Goal: Task Accomplishment & Management: Complete application form

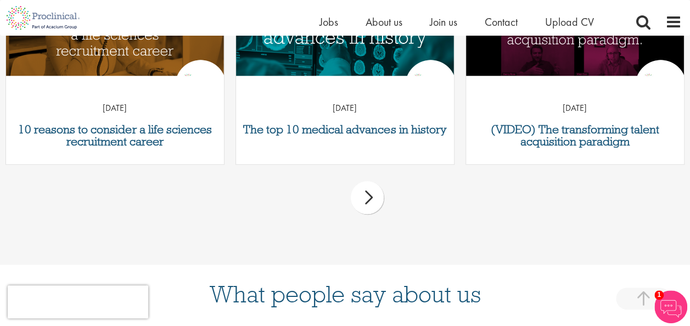
scroll to position [384, 0]
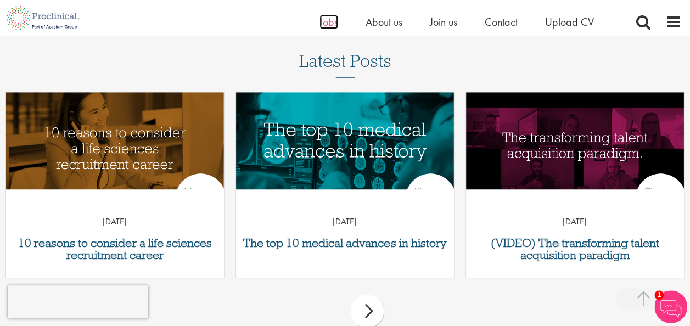
click at [330, 21] on span "Jobs" at bounding box center [329, 22] width 19 height 14
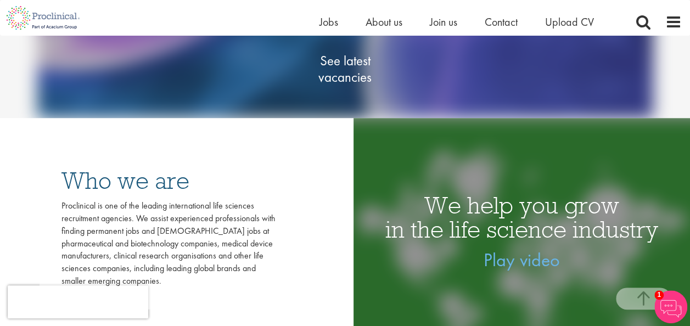
scroll to position [165, 0]
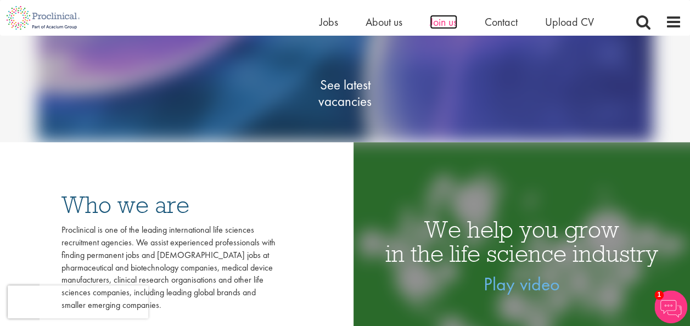
click at [439, 21] on span "Join us" at bounding box center [443, 22] width 27 height 14
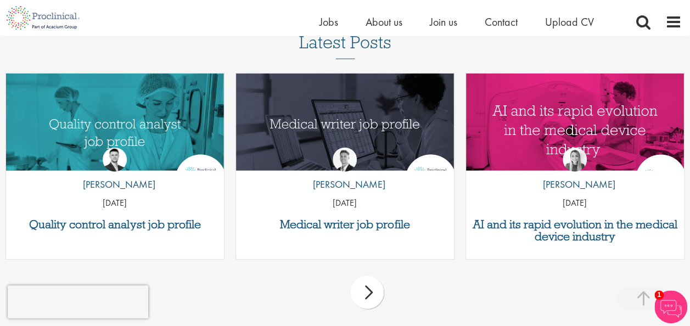
scroll to position [1538, 0]
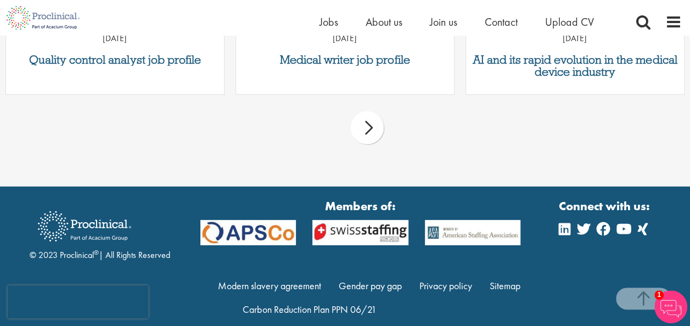
click at [373, 127] on div "next" at bounding box center [367, 127] width 33 height 33
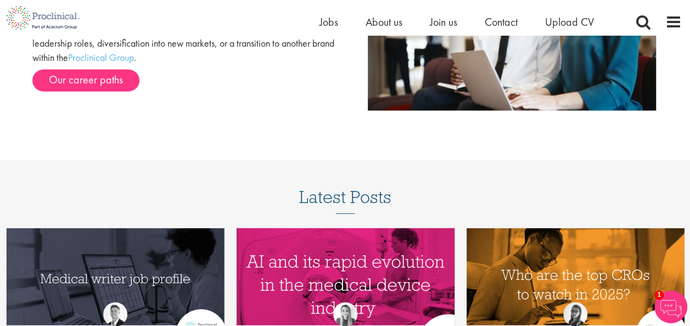
scroll to position [1208, 0]
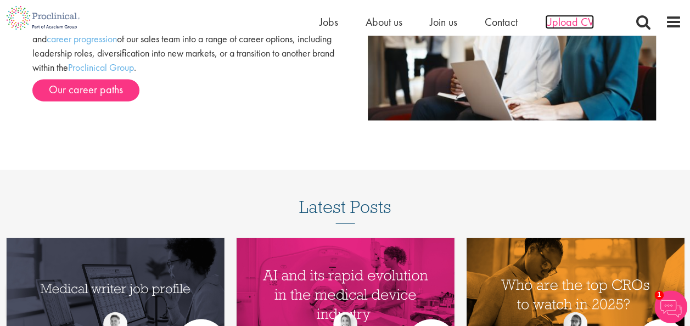
click at [572, 20] on span "Upload CV" at bounding box center [569, 22] width 49 height 14
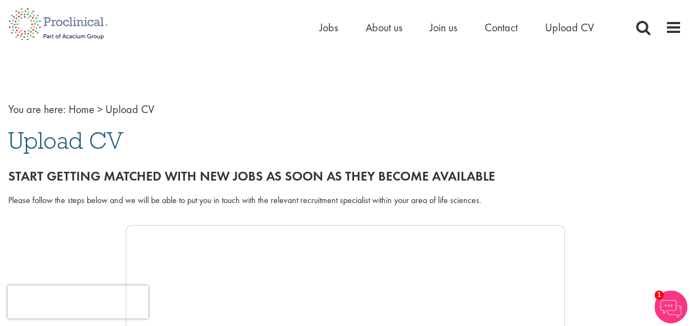
drag, startPoint x: 78, startPoint y: 146, endPoint x: 82, endPoint y: 141, distance: 7.0
click at [78, 146] on span "Upload CV" at bounding box center [65, 141] width 115 height 30
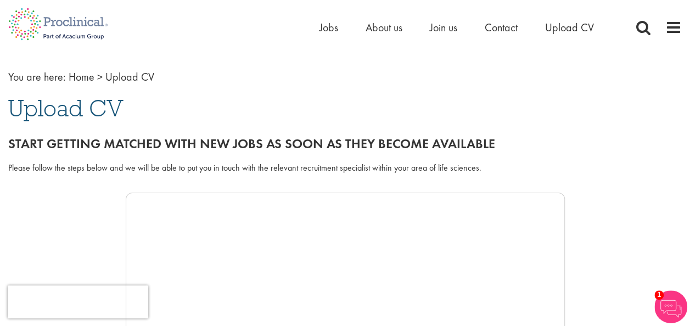
scroll to position [55, 0]
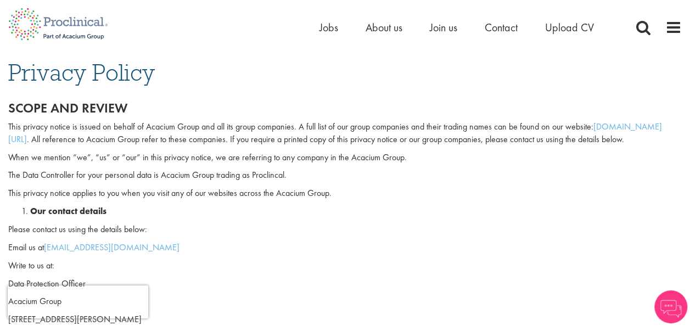
scroll to position [439, 0]
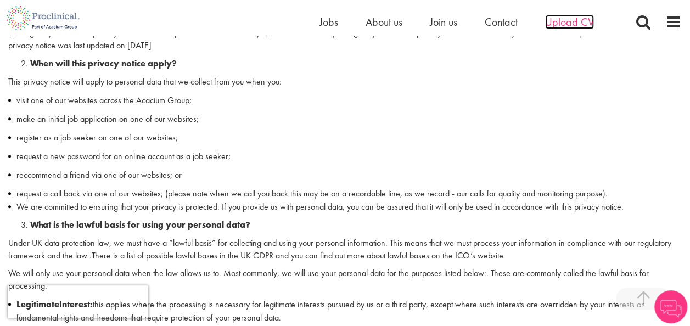
click at [559, 21] on span "Upload CV" at bounding box center [569, 22] width 49 height 14
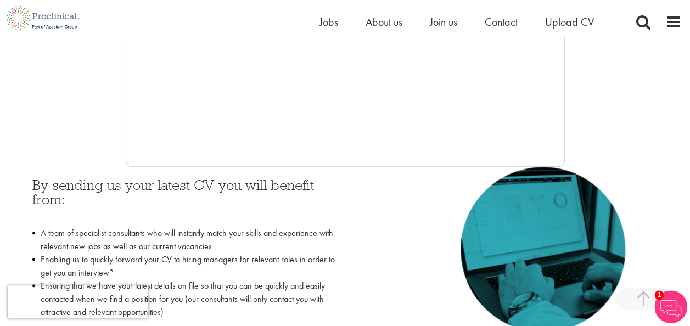
scroll to position [384, 0]
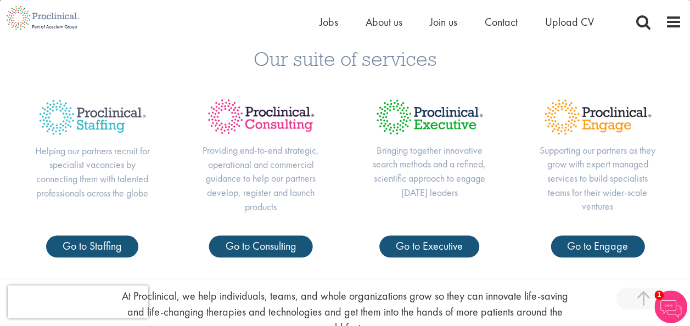
scroll to position [330, 0]
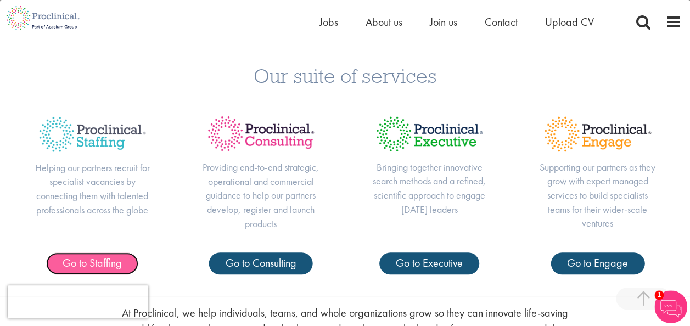
click at [105, 256] on span "Go to Staffing" at bounding box center [92, 263] width 59 height 14
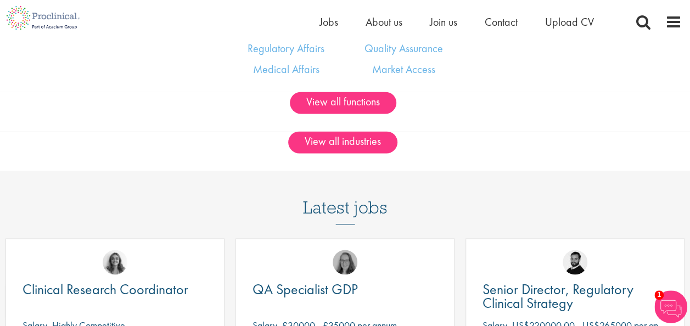
scroll to position [758, 0]
